Goal: Information Seeking & Learning: Check status

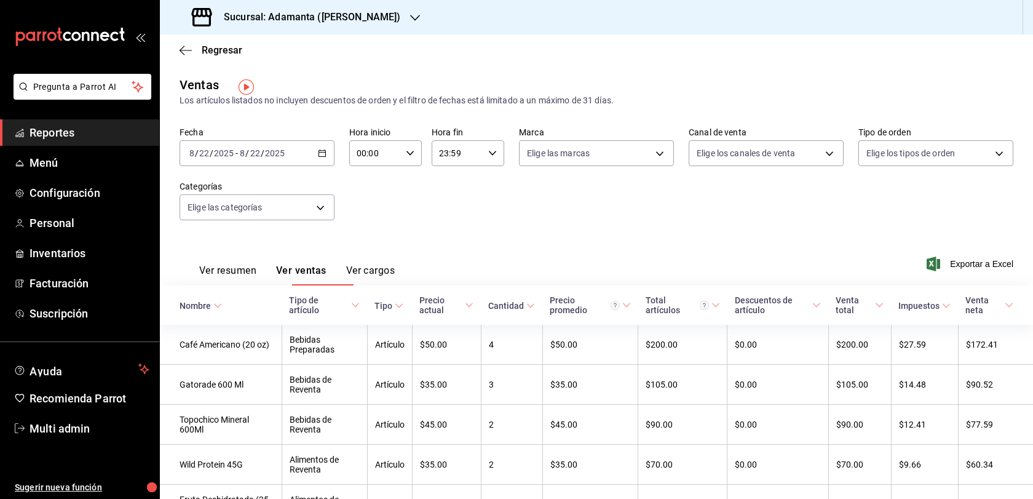
scroll to position [9, 0]
click at [219, 46] on span "Regresar" at bounding box center [222, 50] width 41 height 12
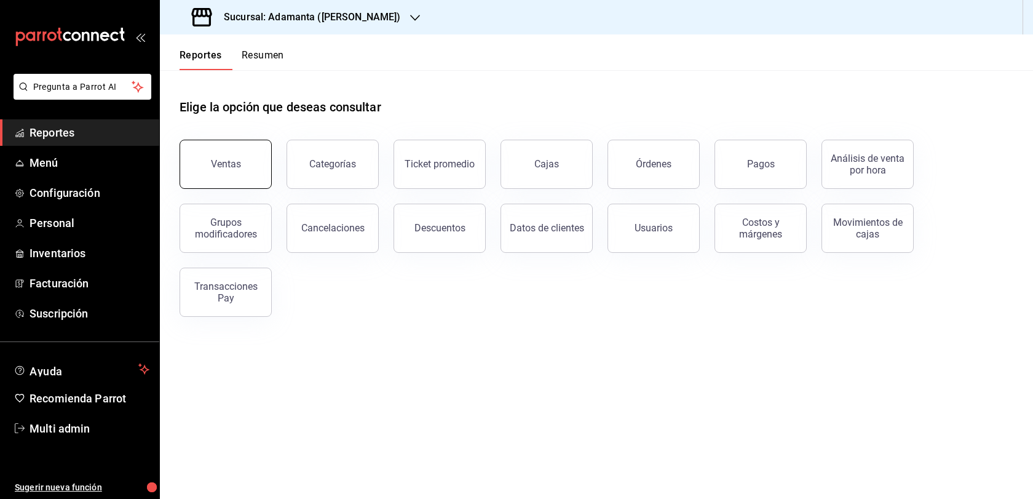
click at [250, 186] on button "Ventas" at bounding box center [226, 164] width 92 height 49
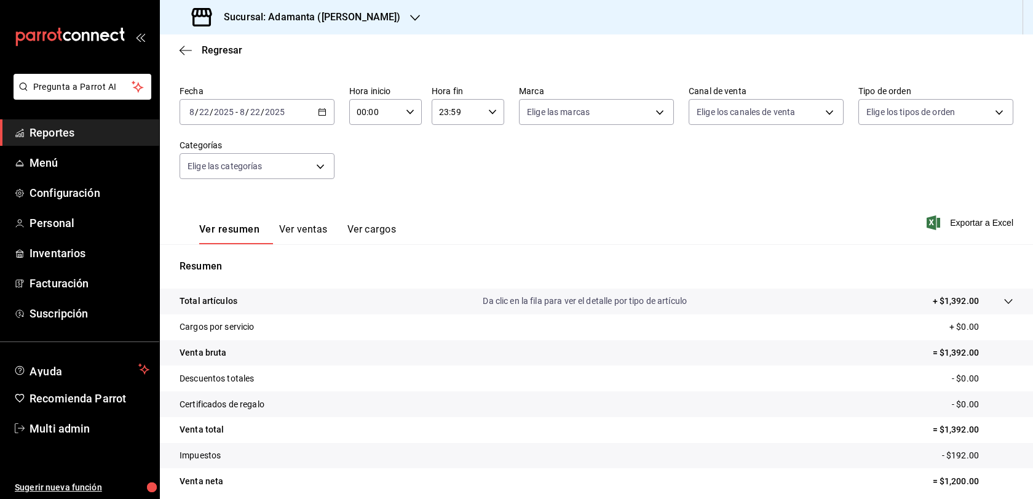
scroll to position [106, 0]
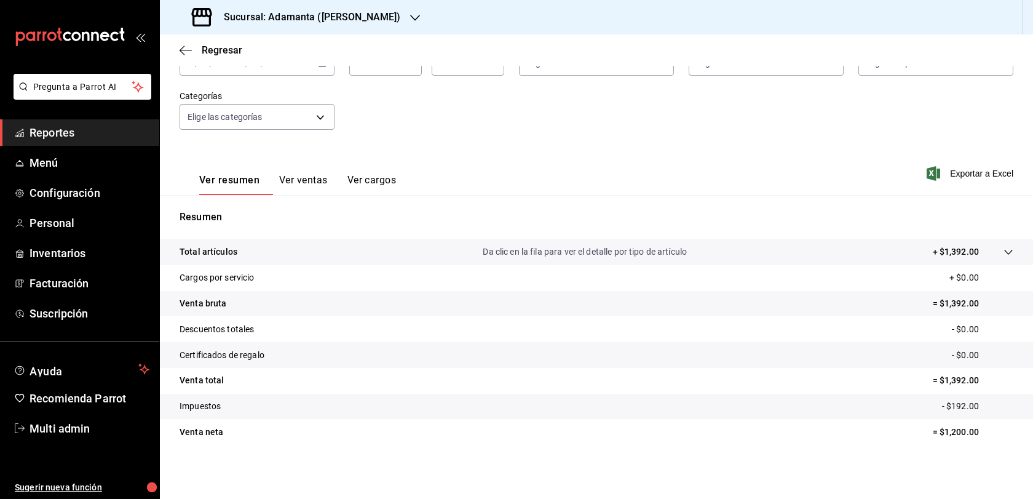
click at [325, 178] on button "Ver ventas" at bounding box center [303, 184] width 49 height 21
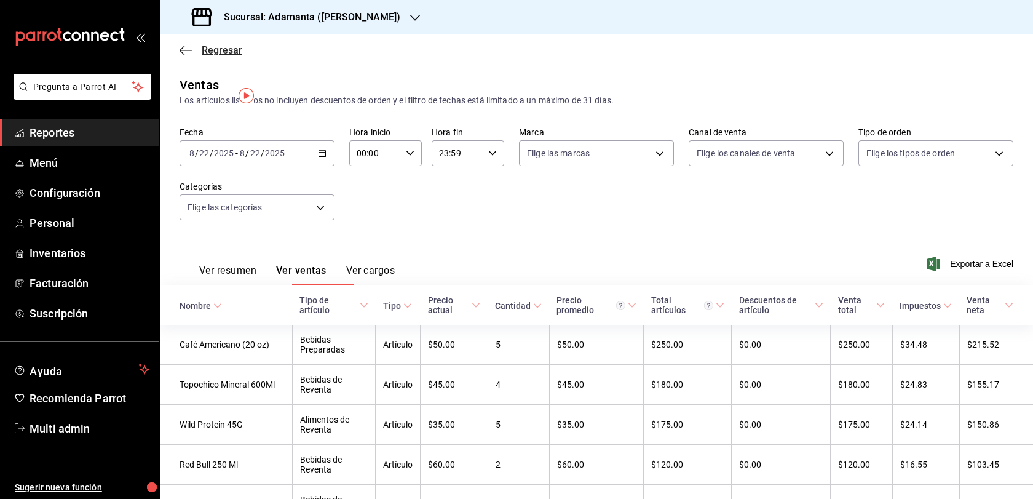
click at [211, 56] on span "Regresar" at bounding box center [222, 50] width 41 height 12
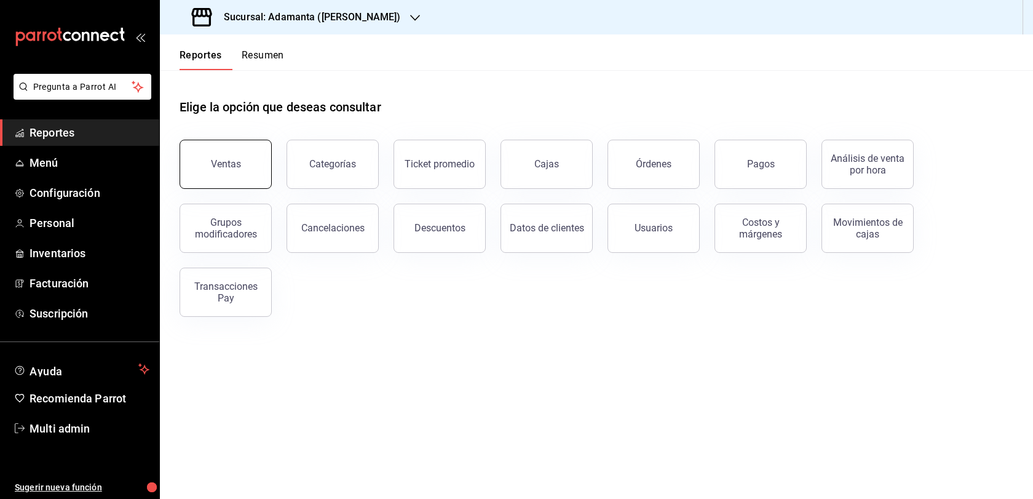
click at [242, 171] on button "Ventas" at bounding box center [226, 164] width 92 height 49
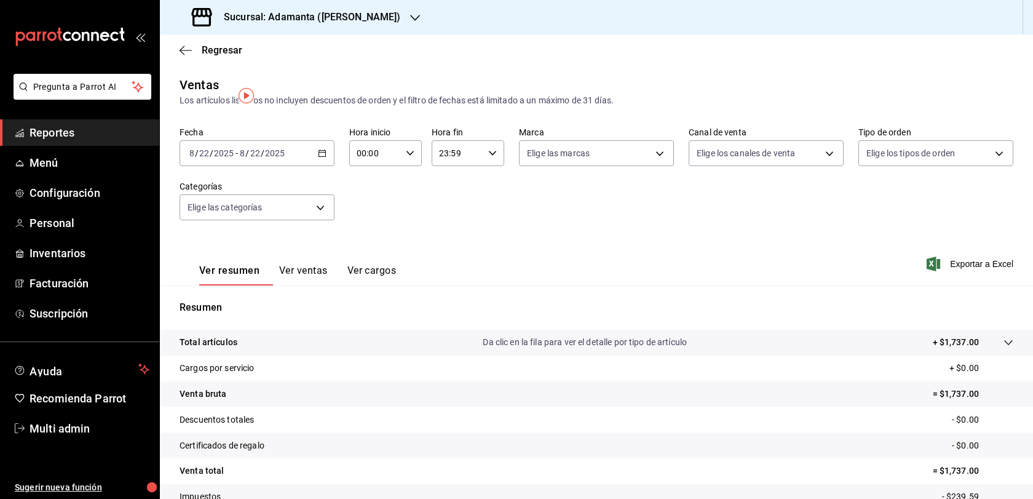
click at [313, 285] on button "Ver ventas" at bounding box center [303, 274] width 49 height 21
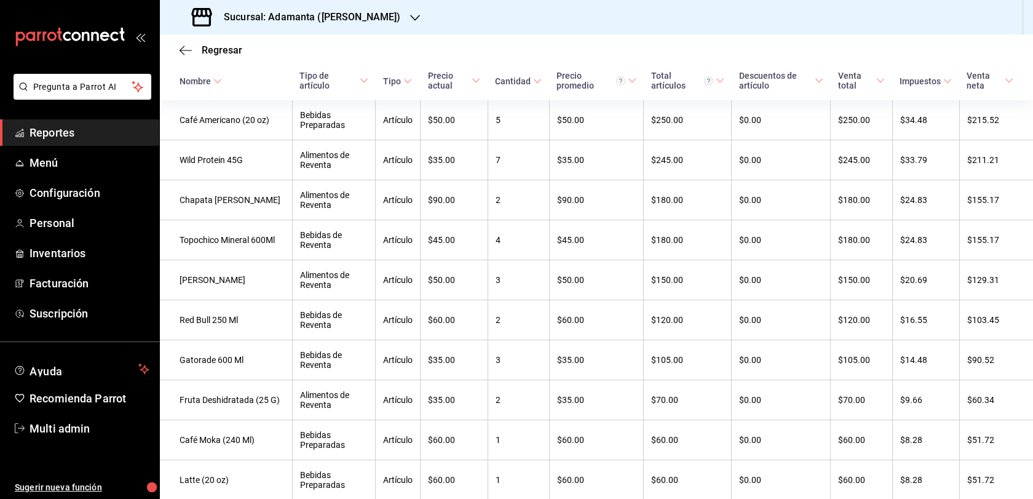
scroll to position [229, 0]
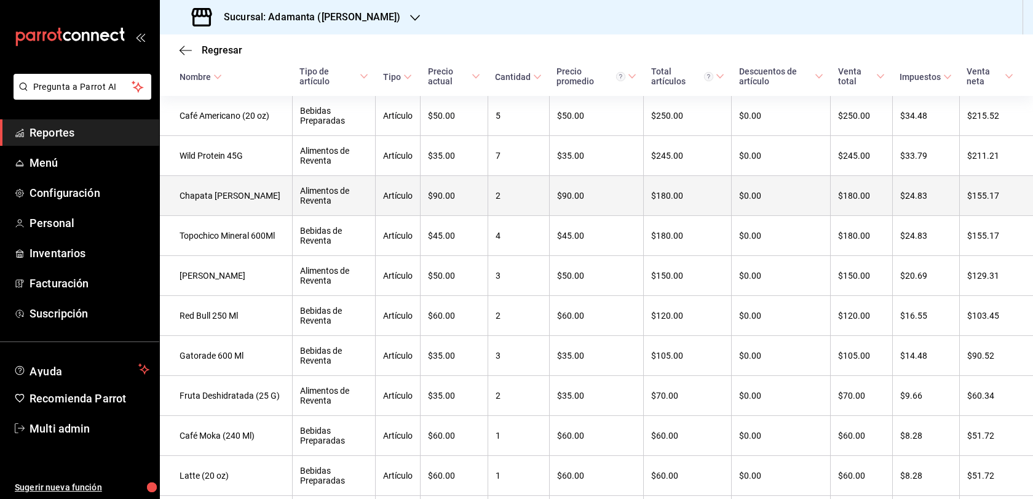
click at [320, 216] on td "Alimentos de Reventa" at bounding box center [334, 196] width 84 height 40
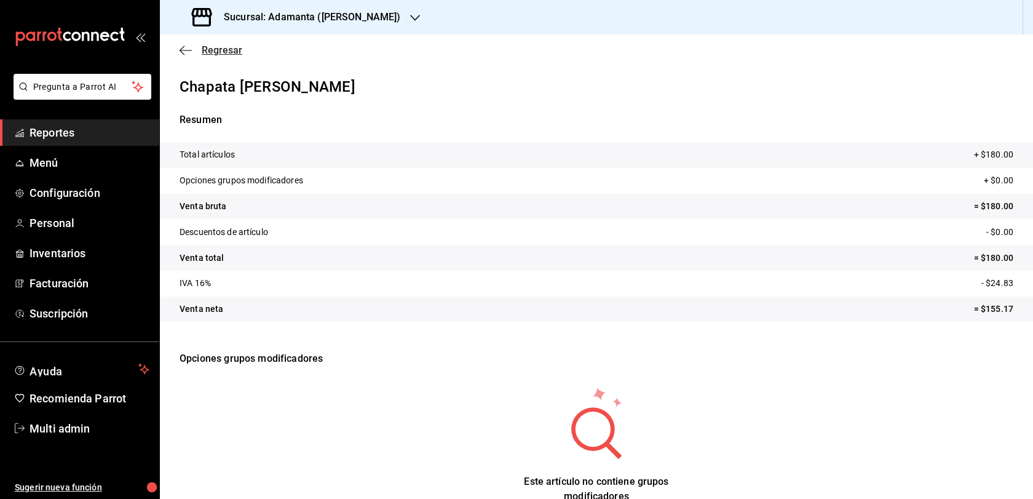
click at [180, 56] on icon "button" at bounding box center [186, 50] width 12 height 11
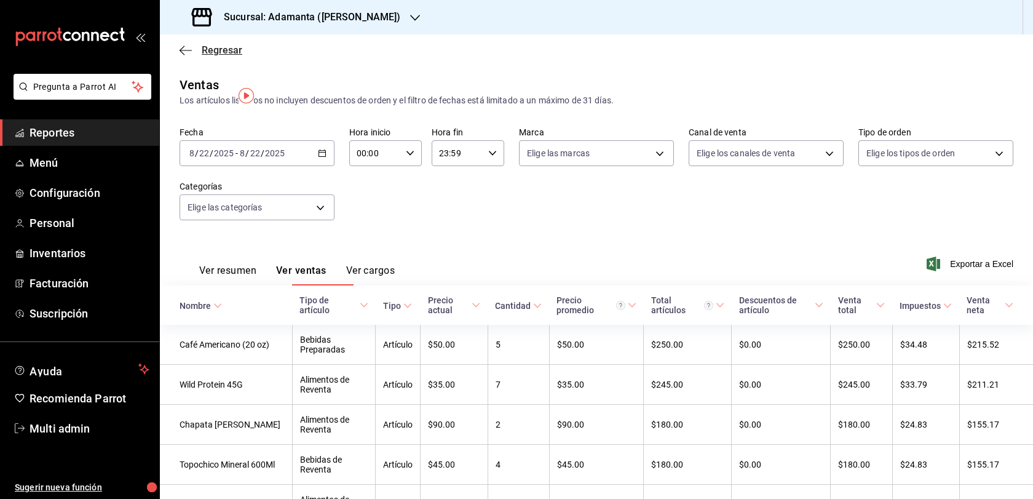
click at [223, 56] on span "Regresar" at bounding box center [222, 50] width 41 height 12
